Goal: Transaction & Acquisition: Purchase product/service

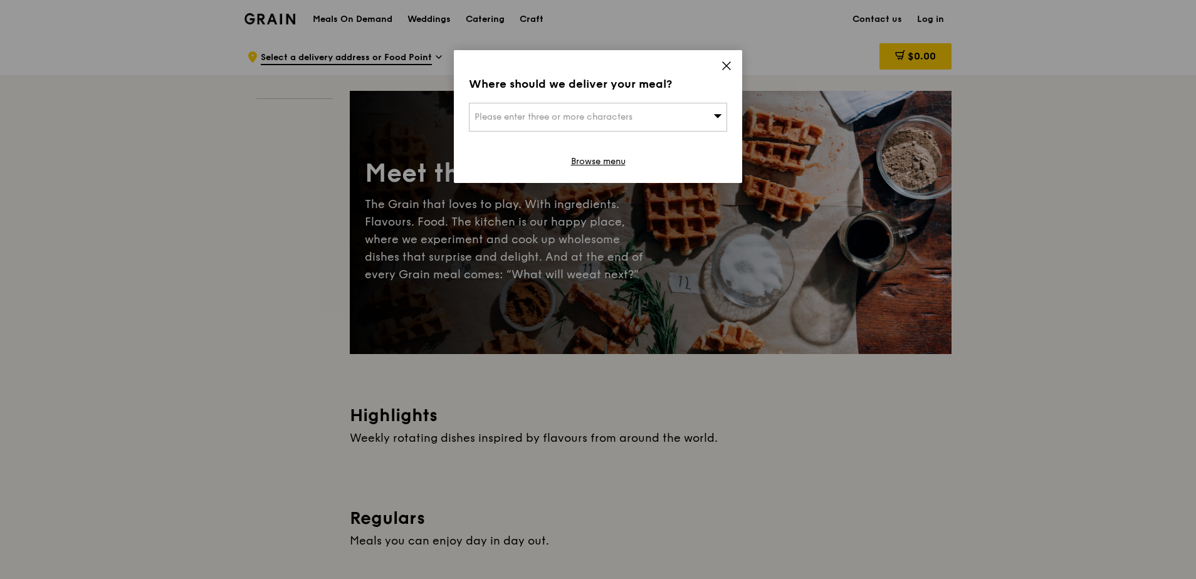
click at [728, 65] on icon at bounding box center [727, 66] width 8 height 8
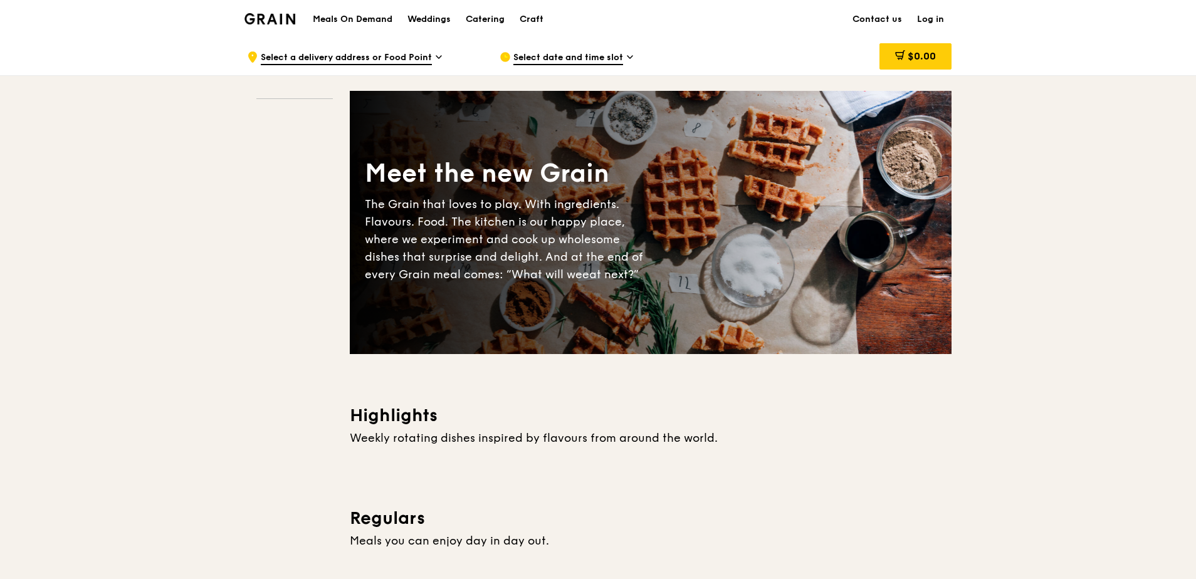
click at [288, 15] on img at bounding box center [270, 18] width 51 height 11
click at [334, 19] on h1 "Meals On Demand" at bounding box center [353, 19] width 80 height 13
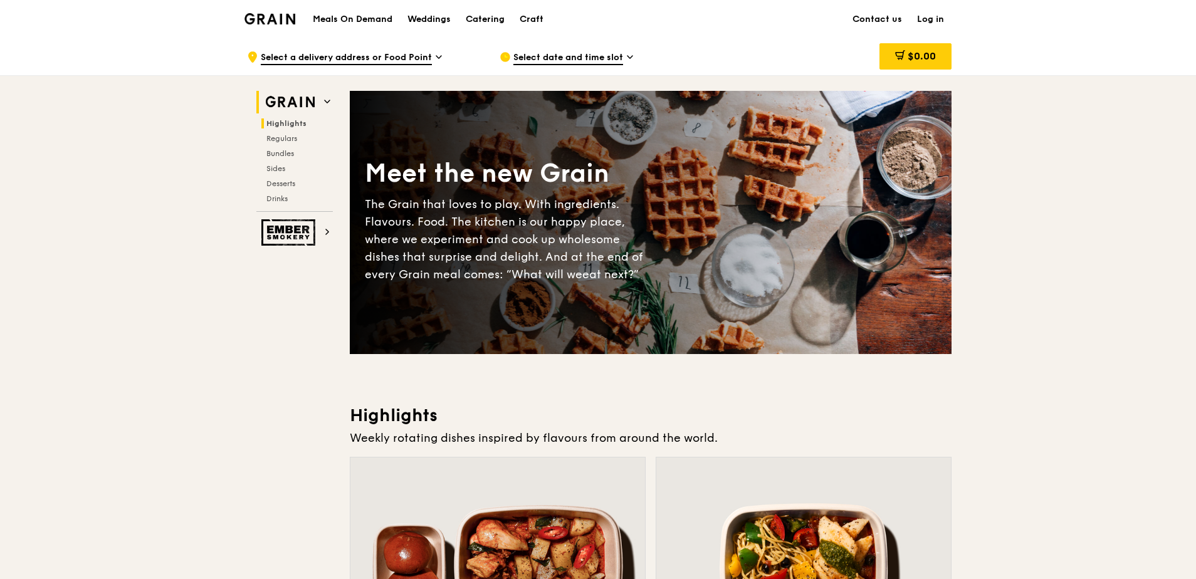
click at [287, 119] on span "Highlights" at bounding box center [286, 123] width 40 height 9
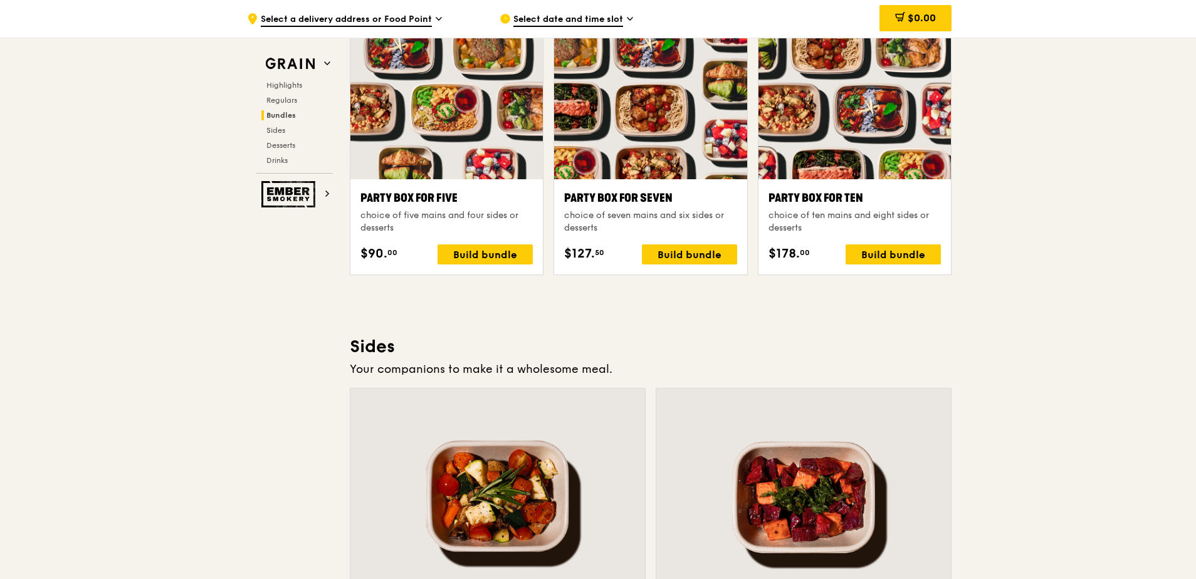
scroll to position [2383, 0]
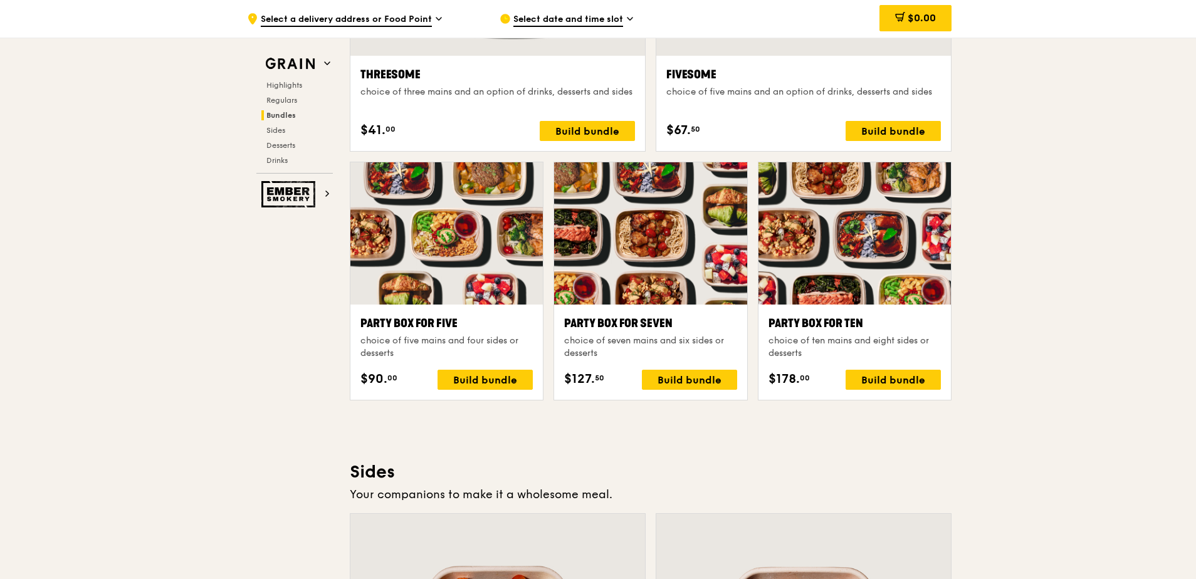
drag, startPoint x: 910, startPoint y: 378, endPoint x: 1040, endPoint y: 78, distance: 326.6
click at [1040, 77] on div ".cls-1 { fill: none; stroke: #fff; stroke-linecap: round; stroke-linejoin: roun…" at bounding box center [598, 302] width 1196 height 5294
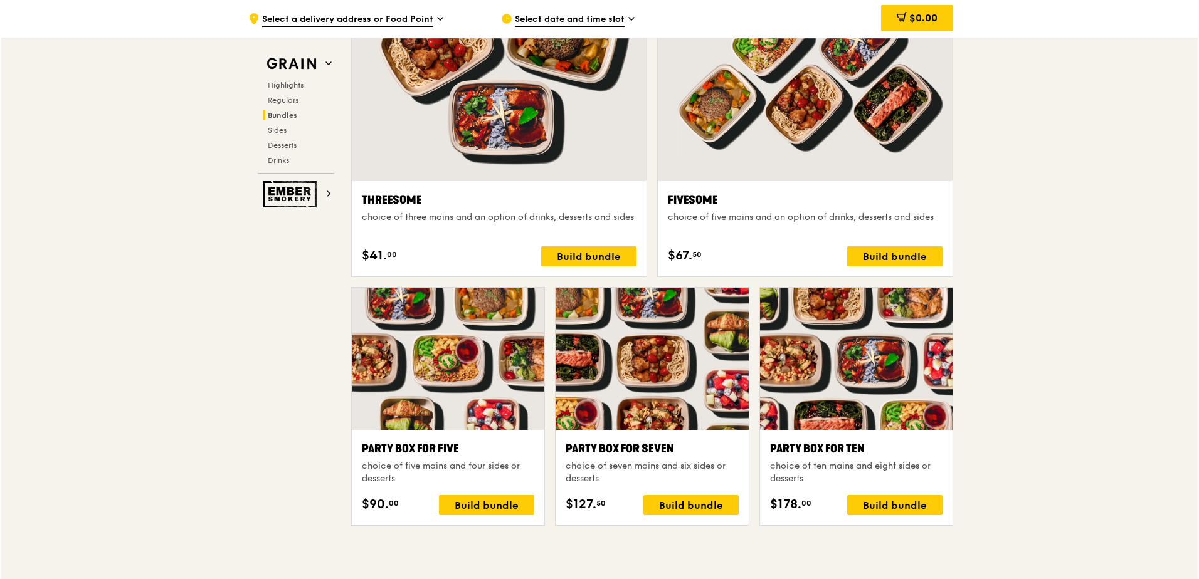
scroll to position [2320, 0]
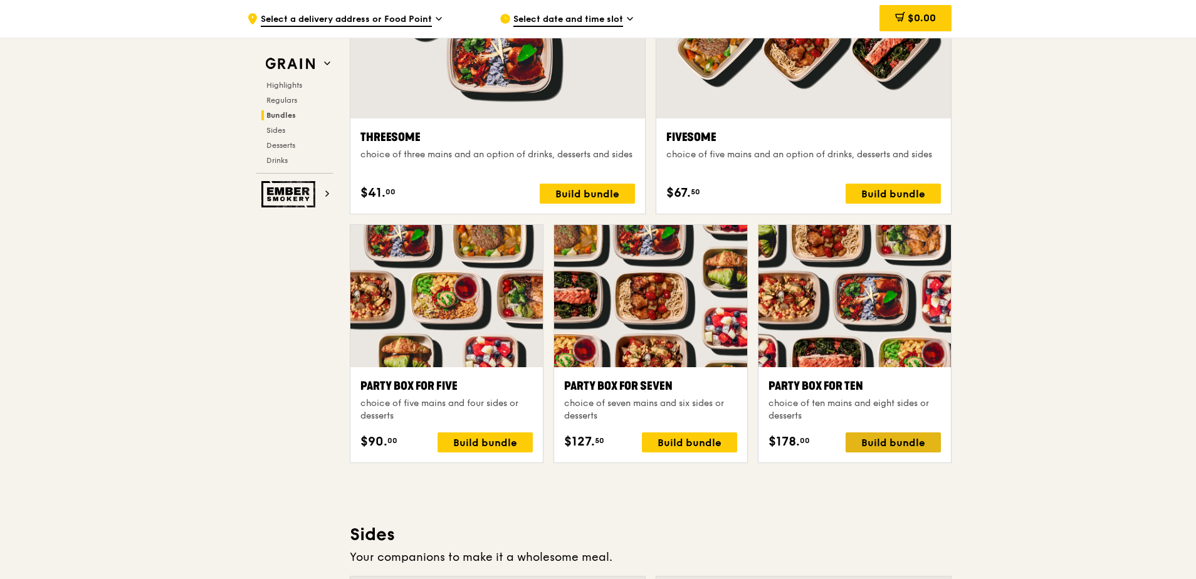
click at [892, 443] on div "Build bundle" at bounding box center [893, 443] width 95 height 20
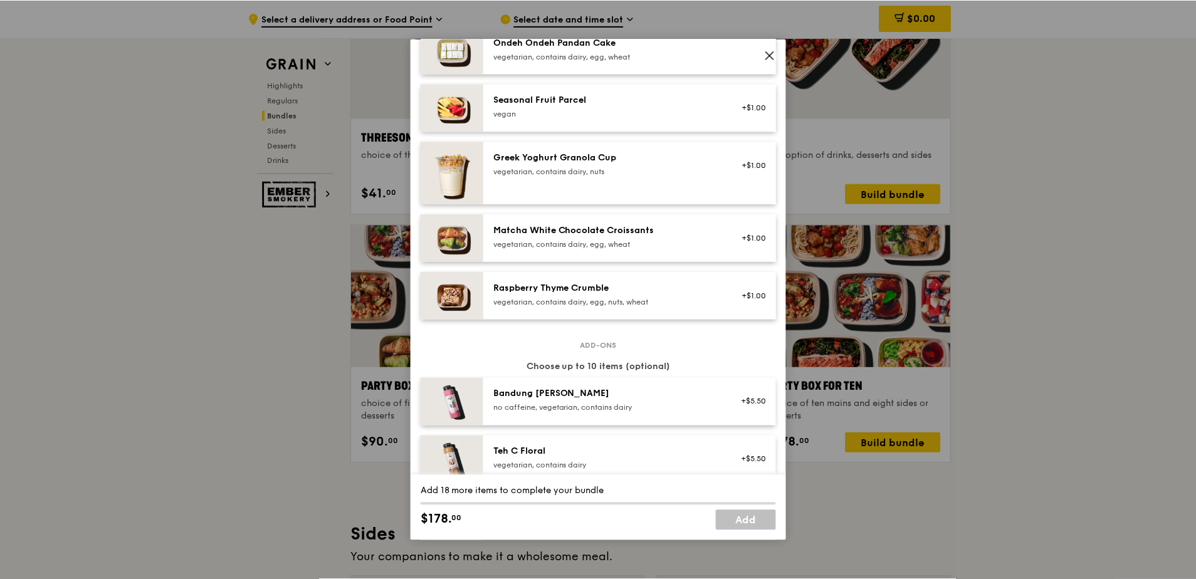
scroll to position [1425, 0]
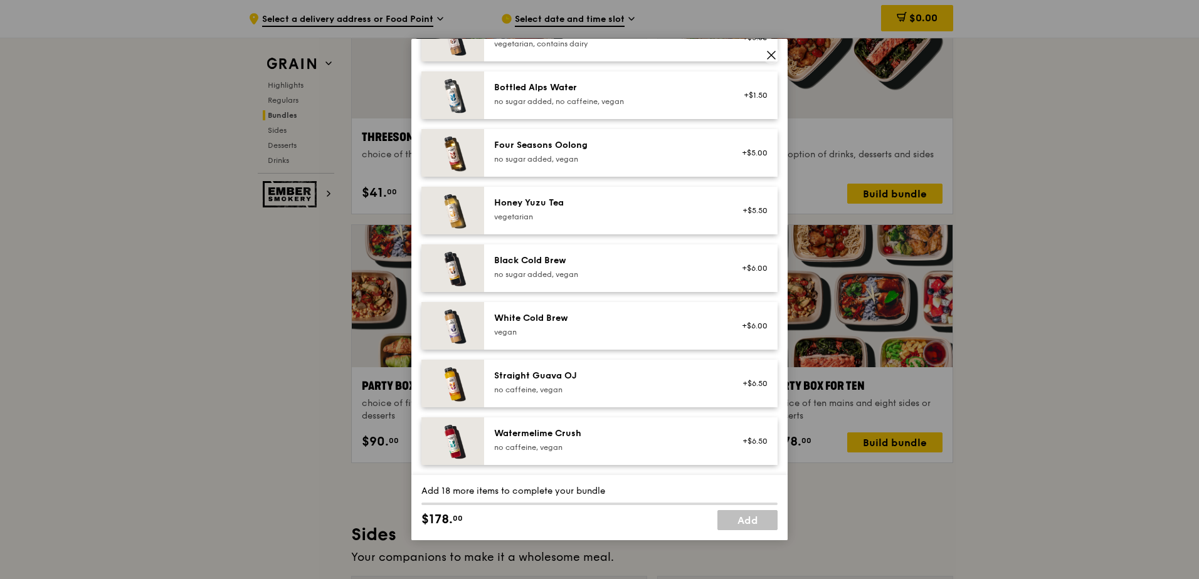
click at [767, 53] on icon at bounding box center [771, 55] width 11 height 11
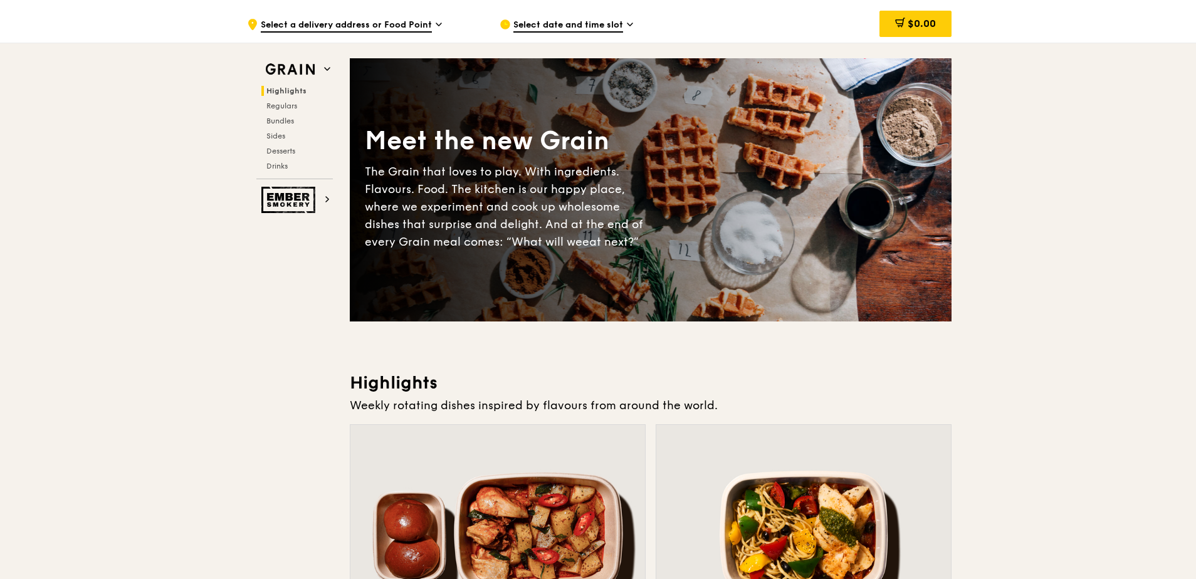
scroll to position [0, 0]
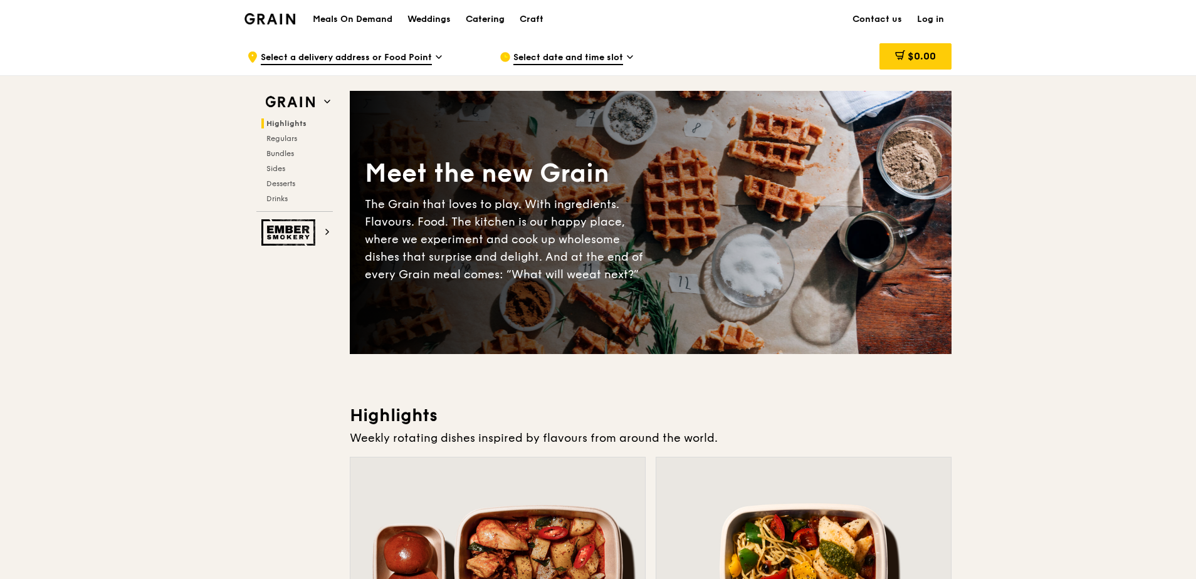
click at [488, 16] on div "Catering" at bounding box center [485, 20] width 39 height 38
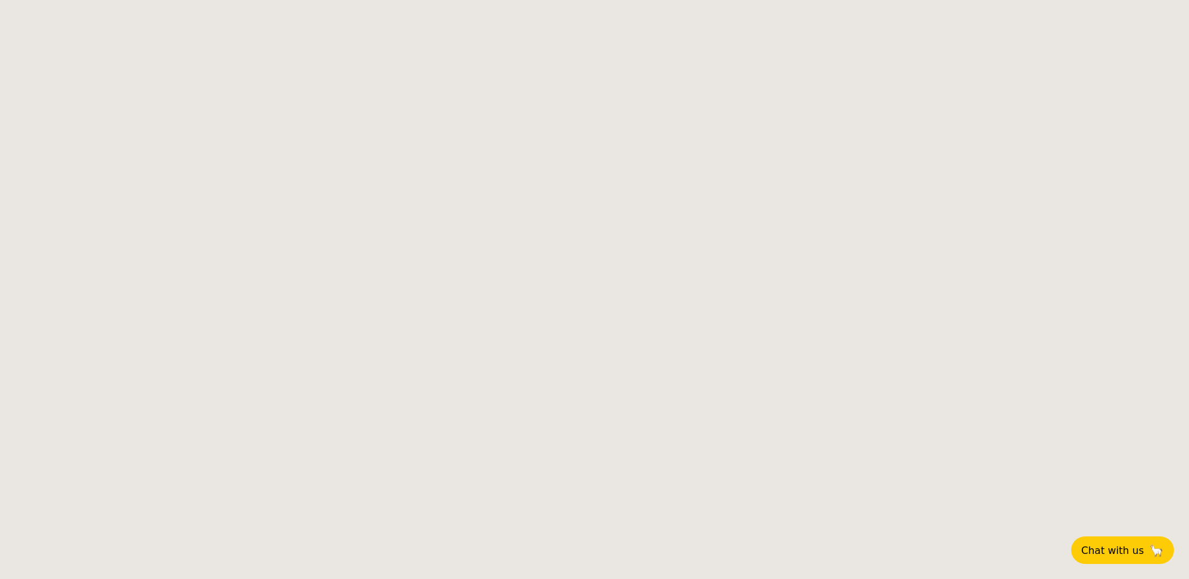
select select
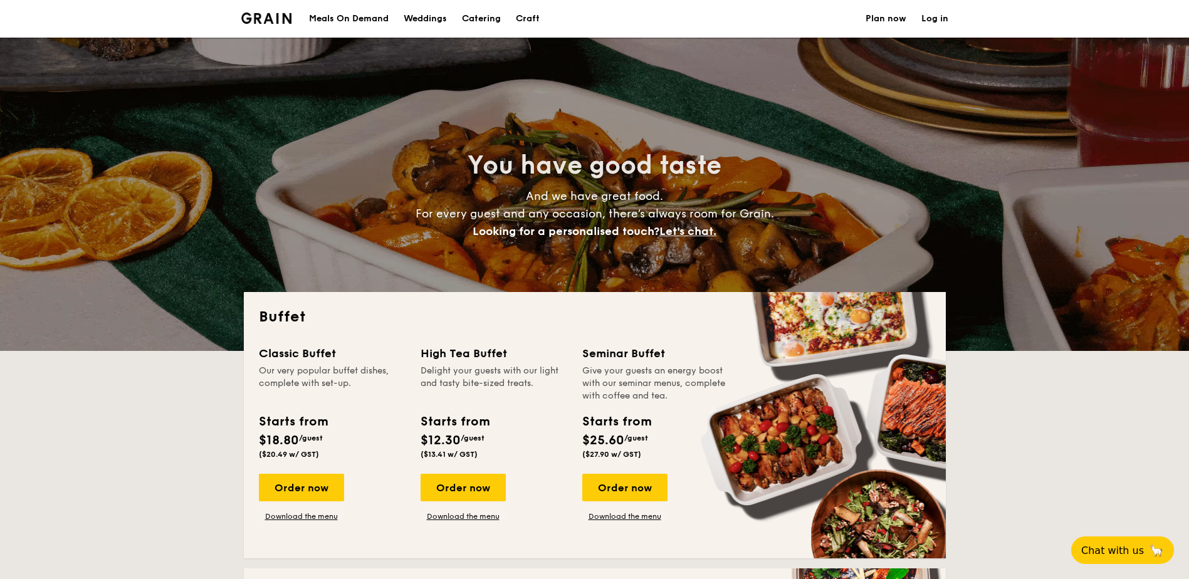
click at [260, 4] on li at bounding box center [271, 19] width 61 height 38
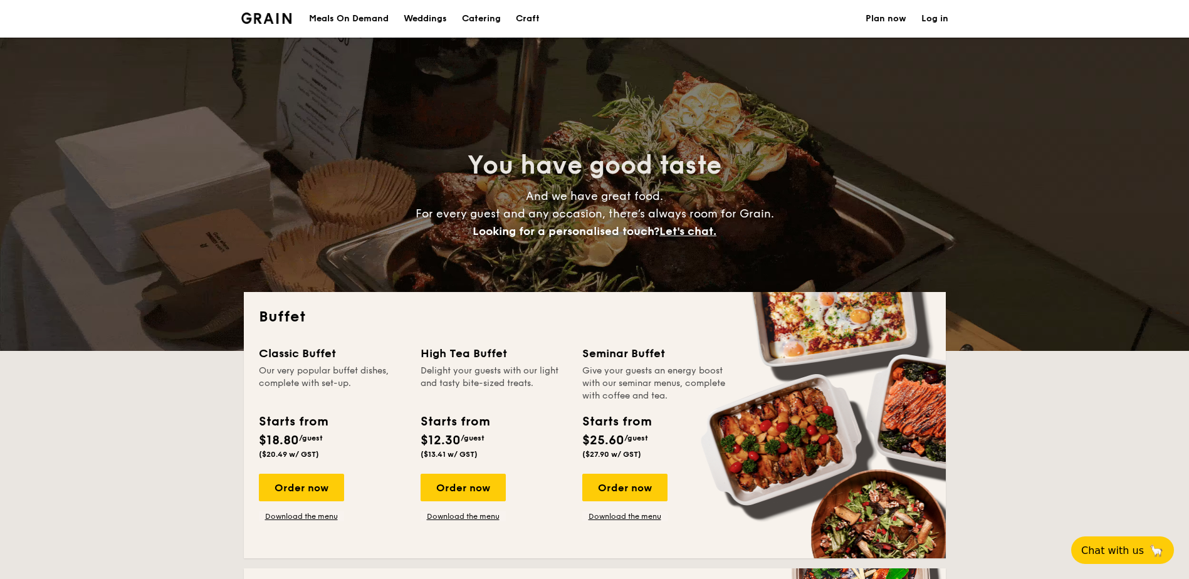
click at [257, 12] on li at bounding box center [271, 19] width 61 height 38
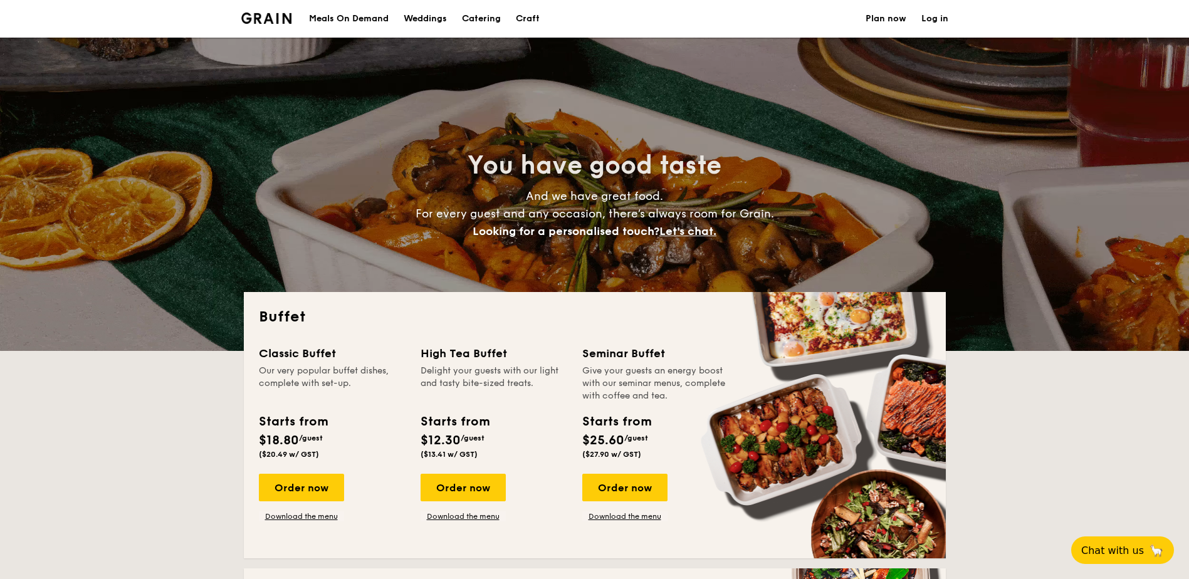
click at [257, 12] on li at bounding box center [271, 19] width 61 height 38
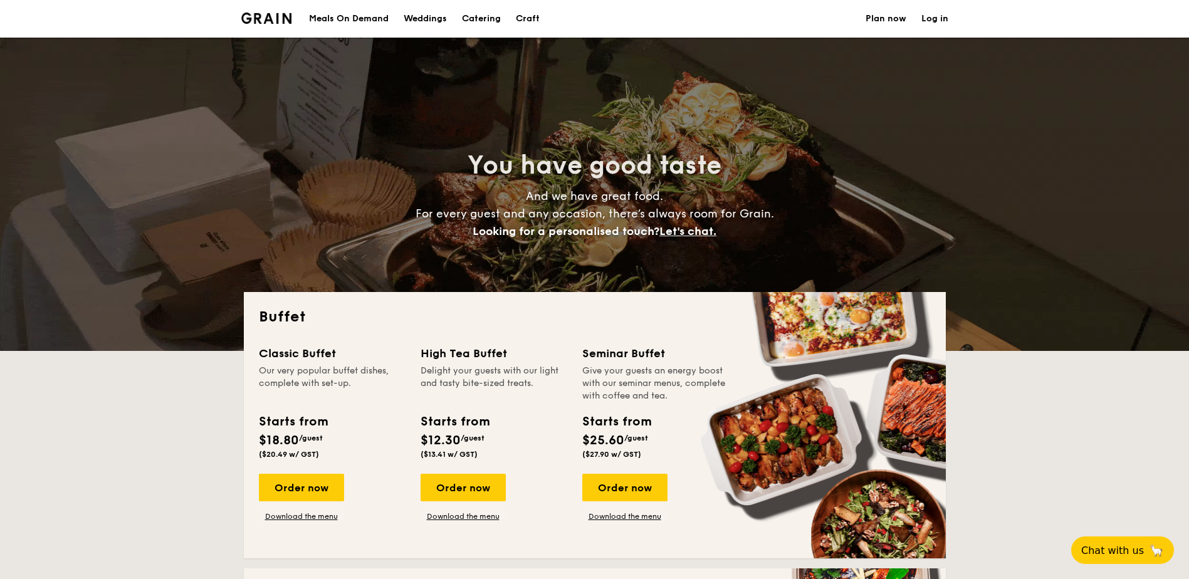
drag, startPoint x: 257, startPoint y: 12, endPoint x: 253, endPoint y: 24, distance: 13.1
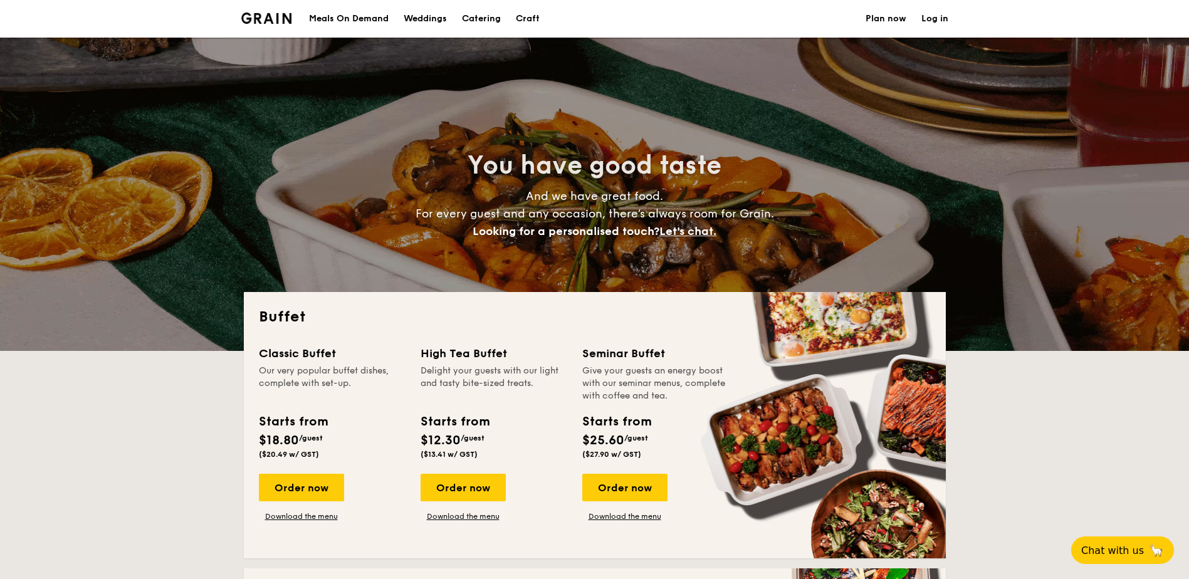
click at [251, 26] on li at bounding box center [271, 19] width 61 height 38
click at [268, 16] on img at bounding box center [266, 18] width 51 height 11
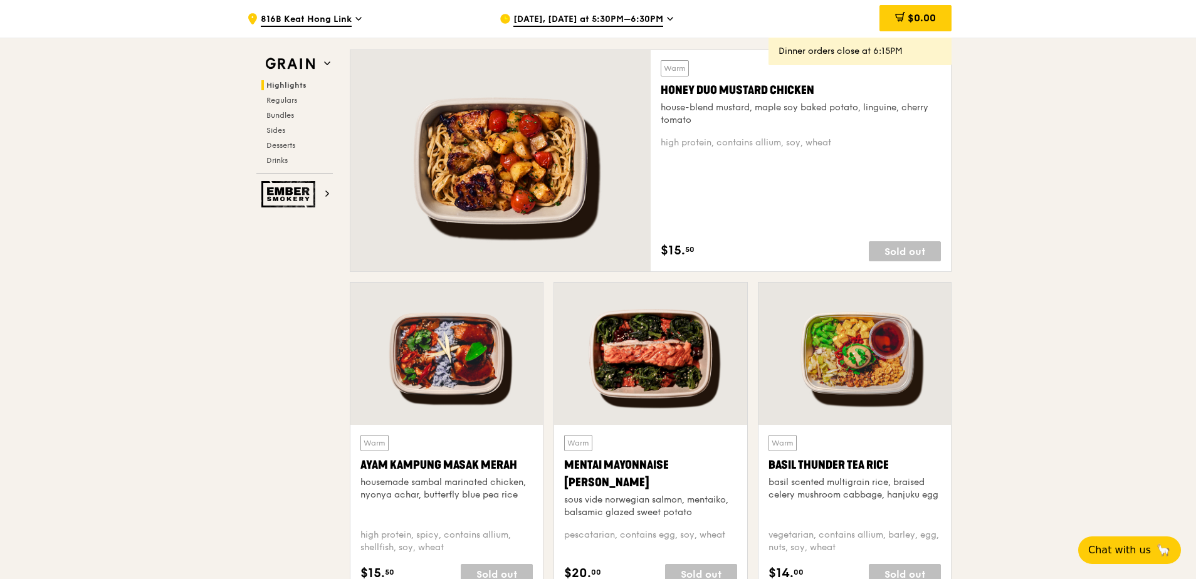
scroll to position [815, 0]
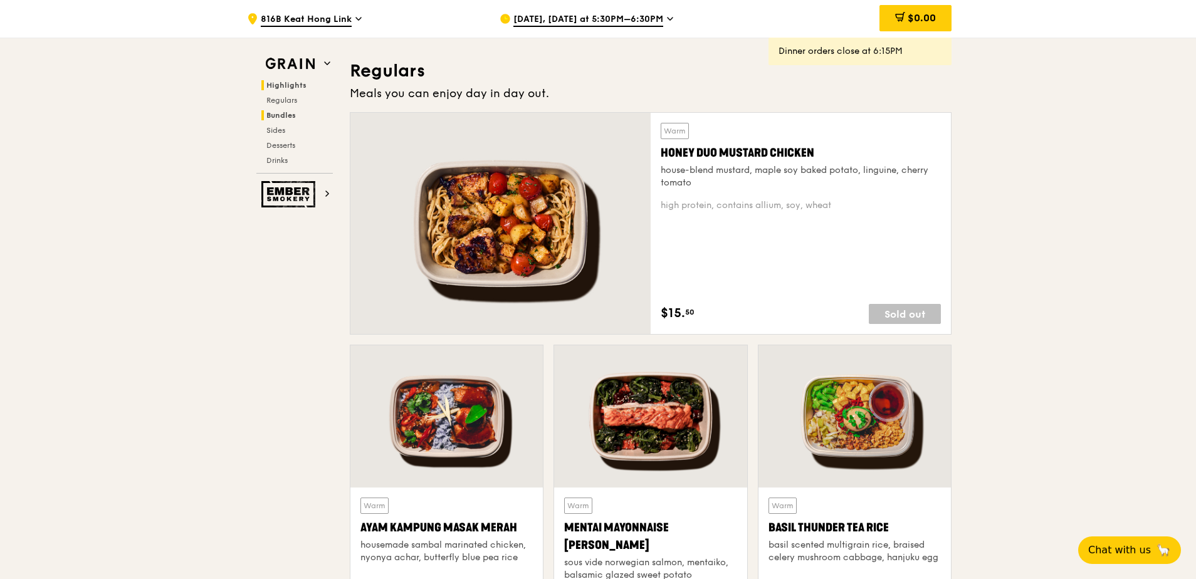
click at [287, 115] on span "Bundles" at bounding box center [280, 115] width 29 height 9
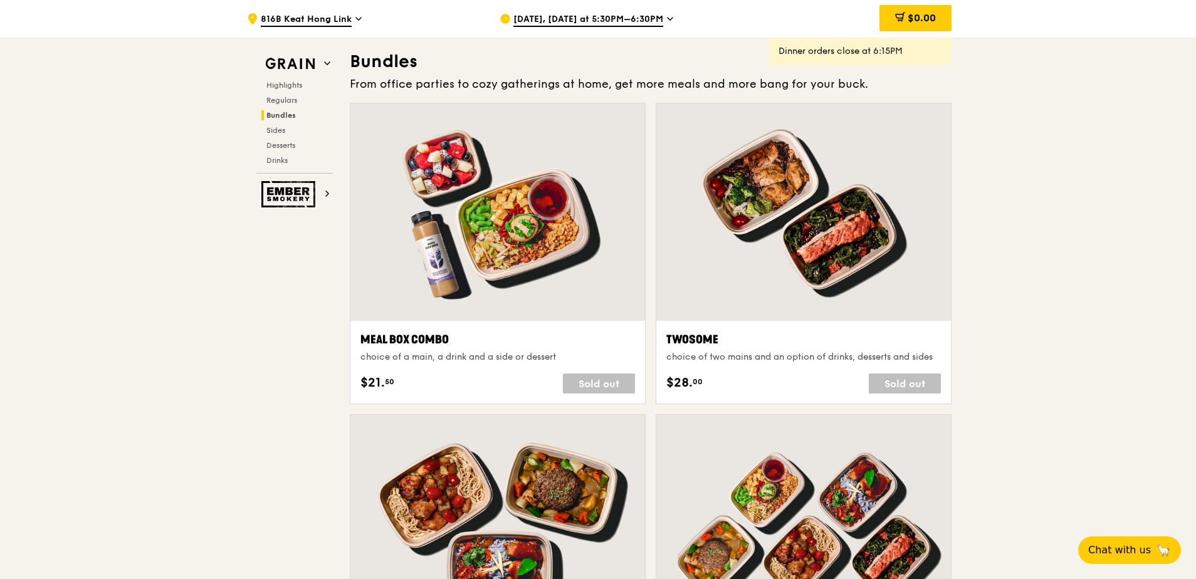
scroll to position [1492, 0]
